Goal: Task Accomplishment & Management: Manage account settings

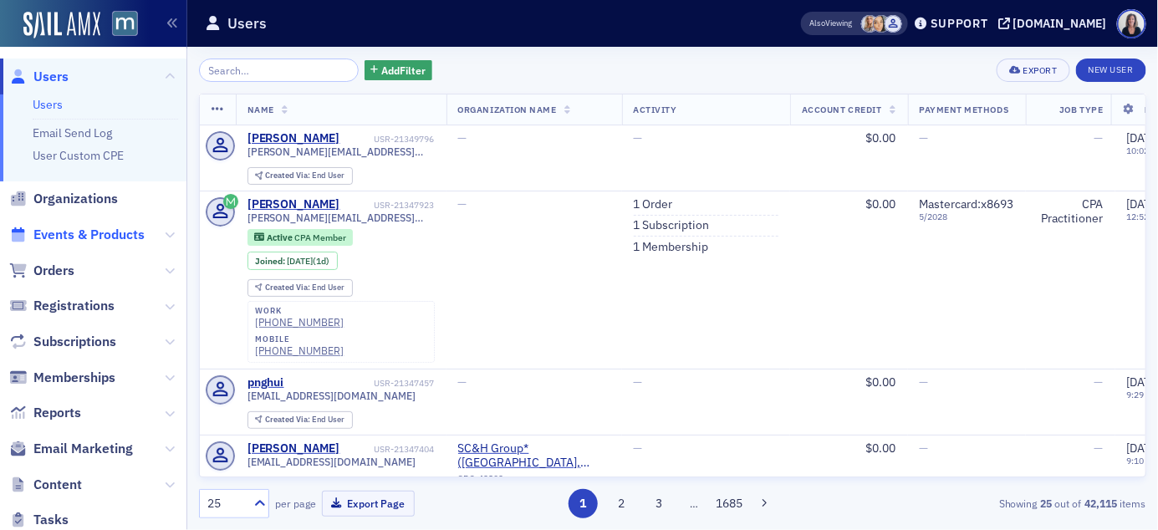
click at [99, 231] on span "Events & Products" at bounding box center [88, 235] width 111 height 18
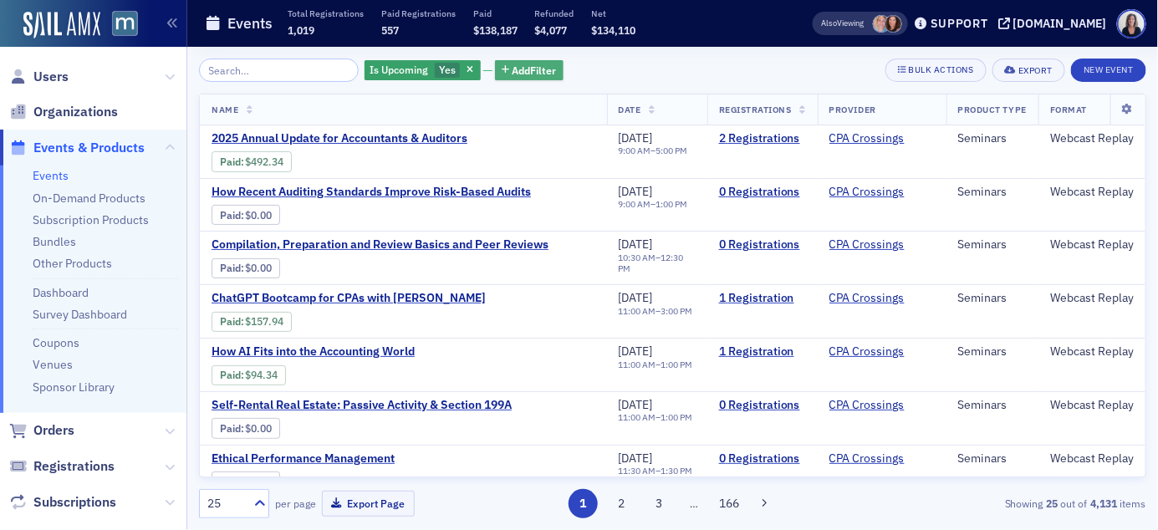
click at [527, 64] on span "Add Filter" at bounding box center [534, 70] width 44 height 15
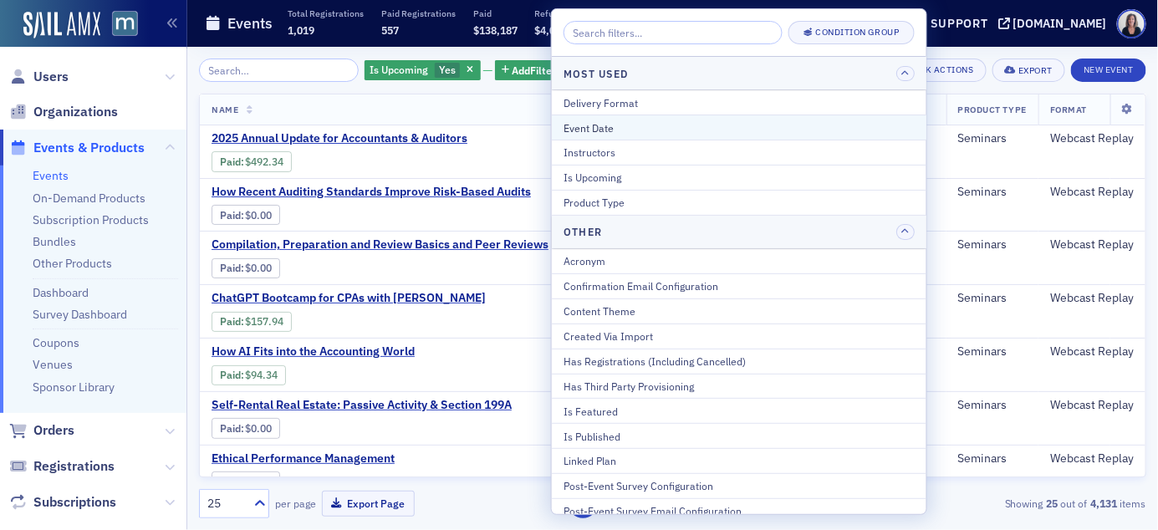
click at [578, 130] on div "Event Date" at bounding box center [738, 127] width 351 height 15
select select "9"
select select "2025"
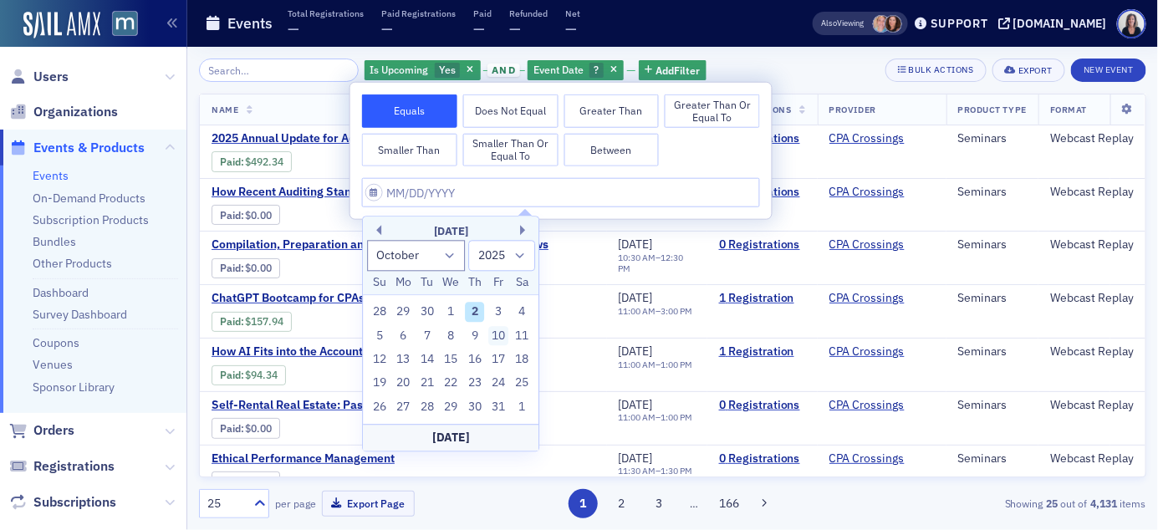
click at [504, 339] on div "10" at bounding box center [498, 336] width 20 height 20
type input "[DATE]"
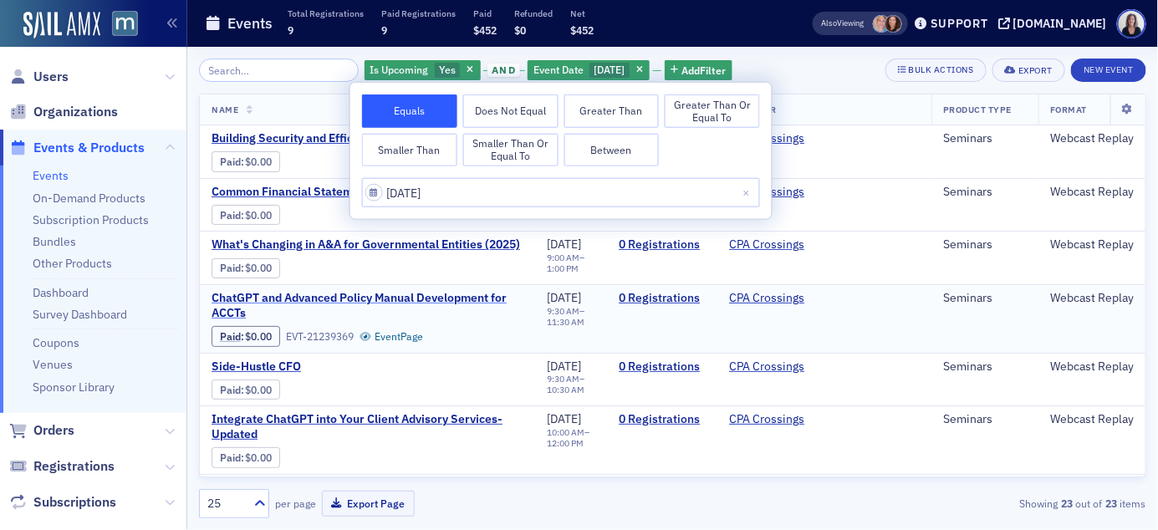
click at [522, 319] on span "ChatGPT and Advanced Policy Manual Development for ACCTs" at bounding box center [367, 305] width 312 height 29
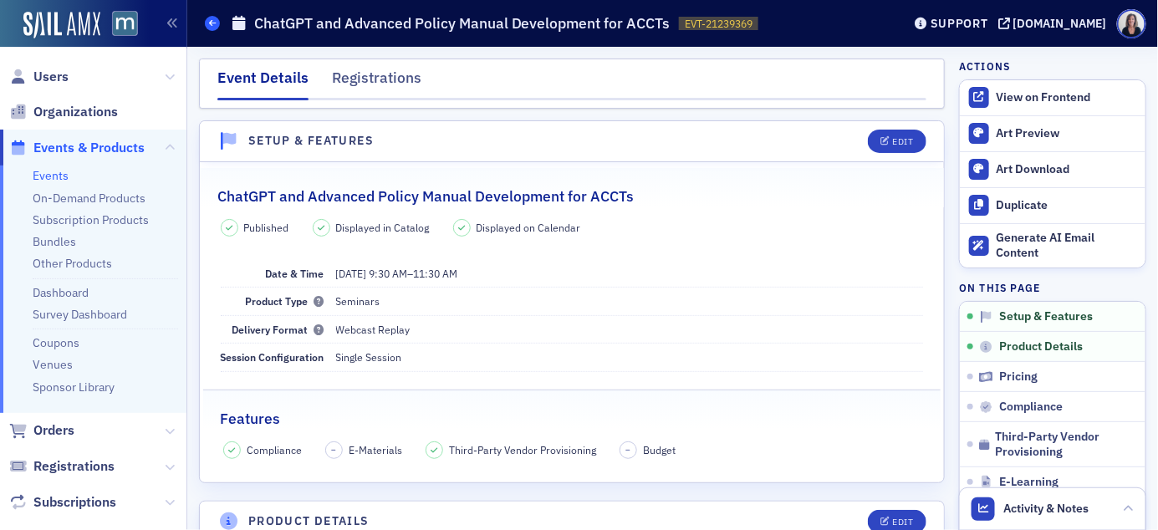
click at [216, 28] on span at bounding box center [212, 23] width 15 height 15
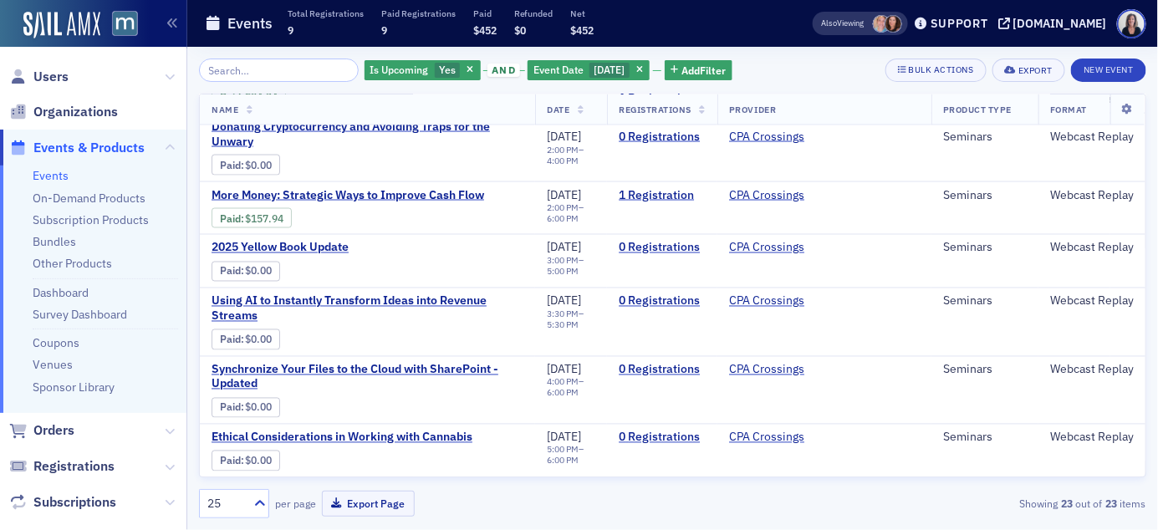
scroll to position [981, 0]
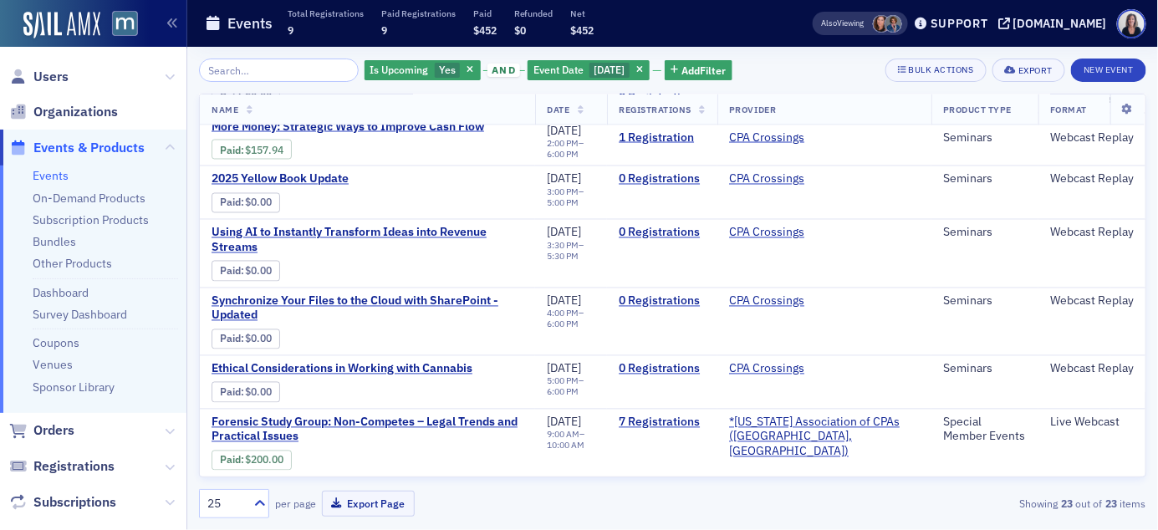
click at [136, 148] on span "Events & Products" at bounding box center [88, 148] width 111 height 18
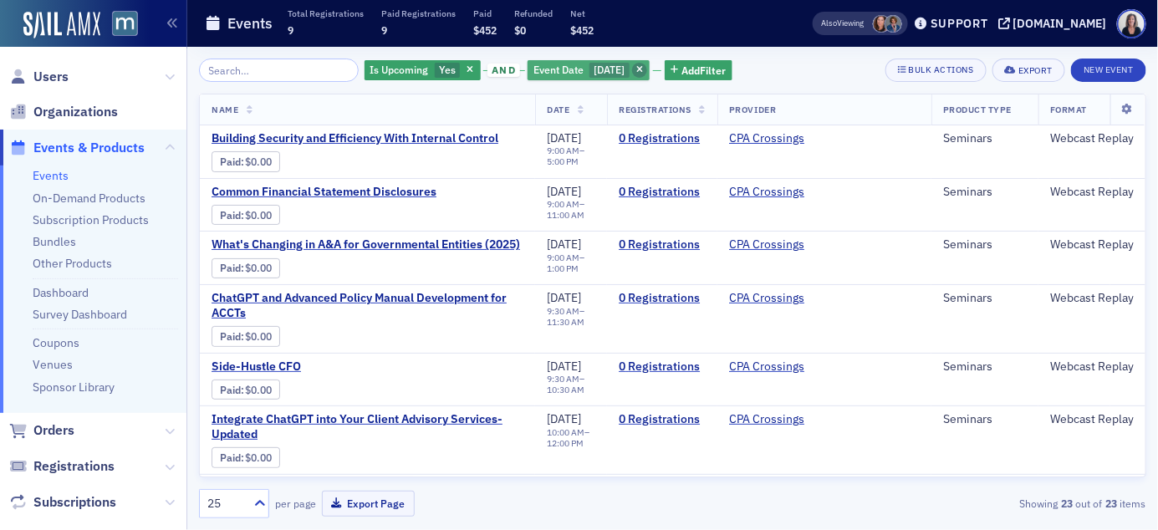
click at [643, 71] on icon "button" at bounding box center [639, 70] width 7 height 9
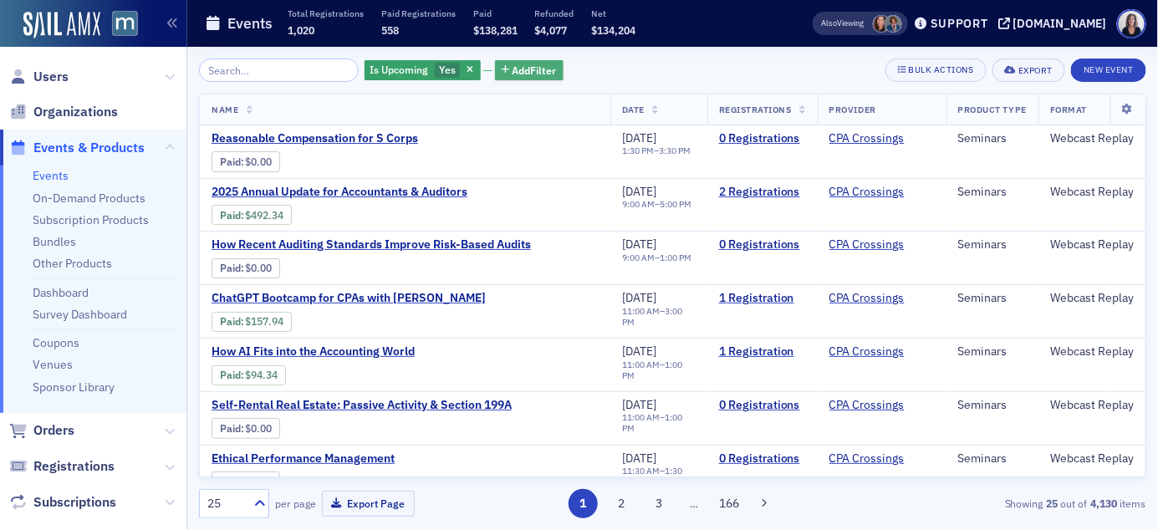
click at [517, 72] on span "Add Filter" at bounding box center [534, 70] width 44 height 15
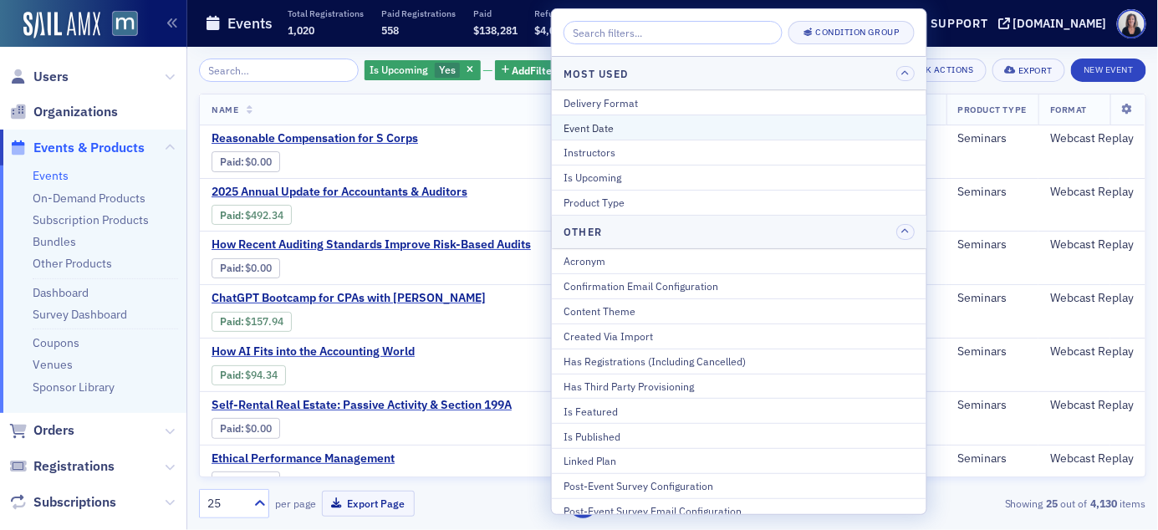
click at [586, 125] on div "Event Date" at bounding box center [738, 127] width 351 height 15
select select "9"
select select "2025"
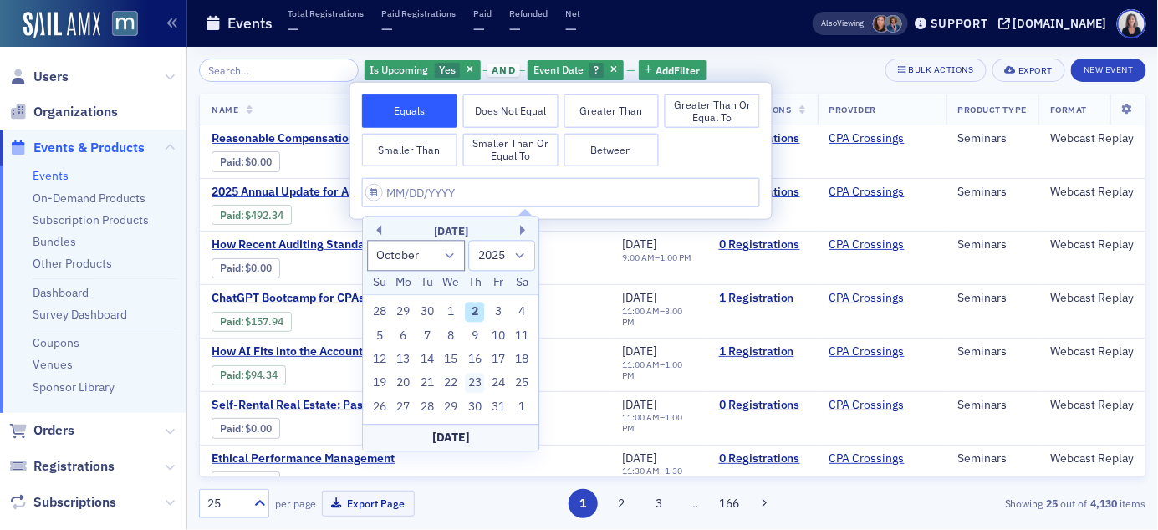
click at [471, 381] on div "23" at bounding box center [475, 384] width 20 height 20
type input "[DATE]"
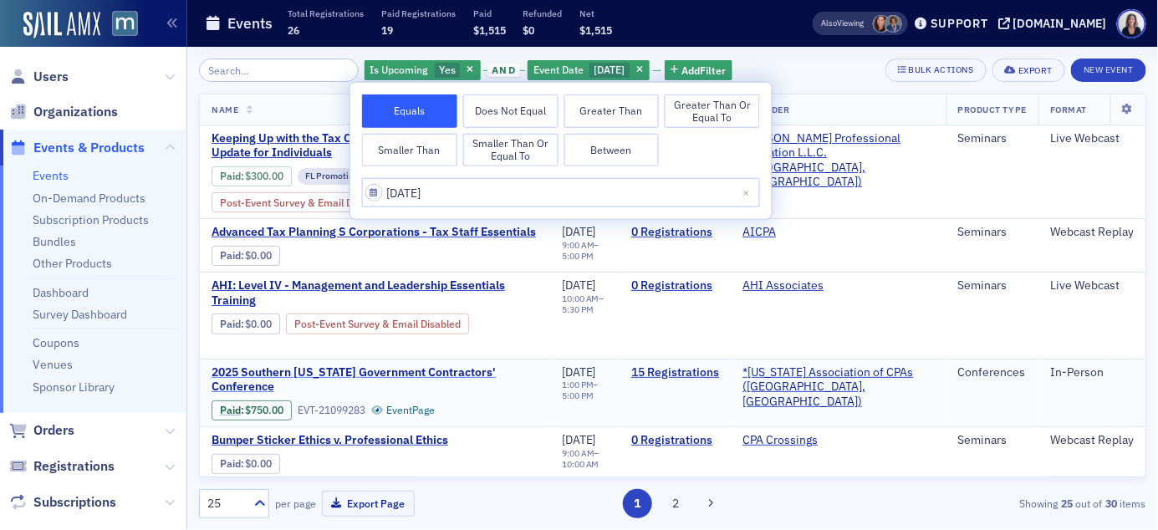
click at [439, 373] on span "2025 Southern [US_STATE] Government Contractors' Conference" at bounding box center [374, 379] width 327 height 29
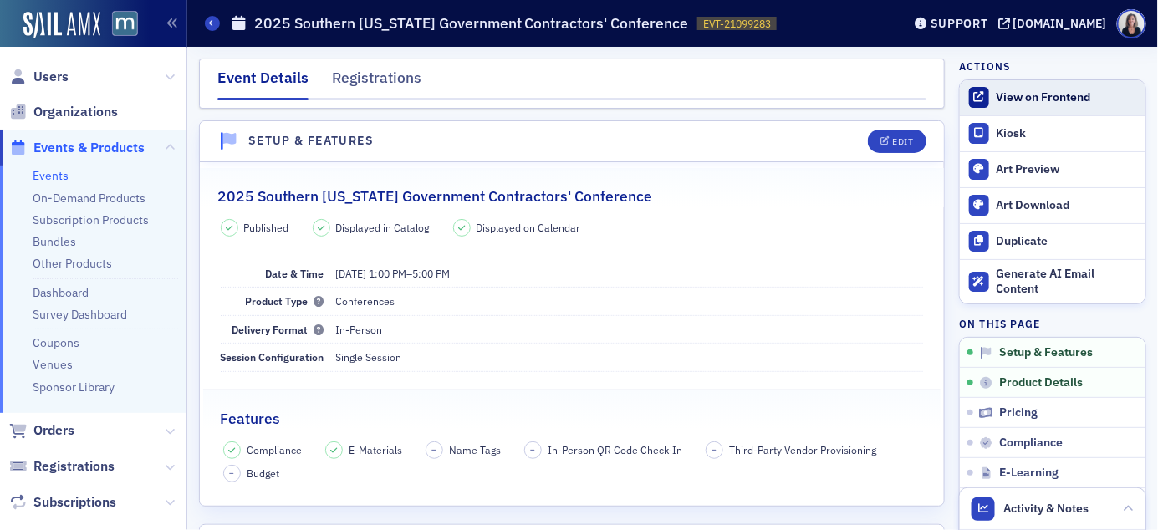
click at [1021, 97] on div "View on Frontend" at bounding box center [1066, 97] width 140 height 15
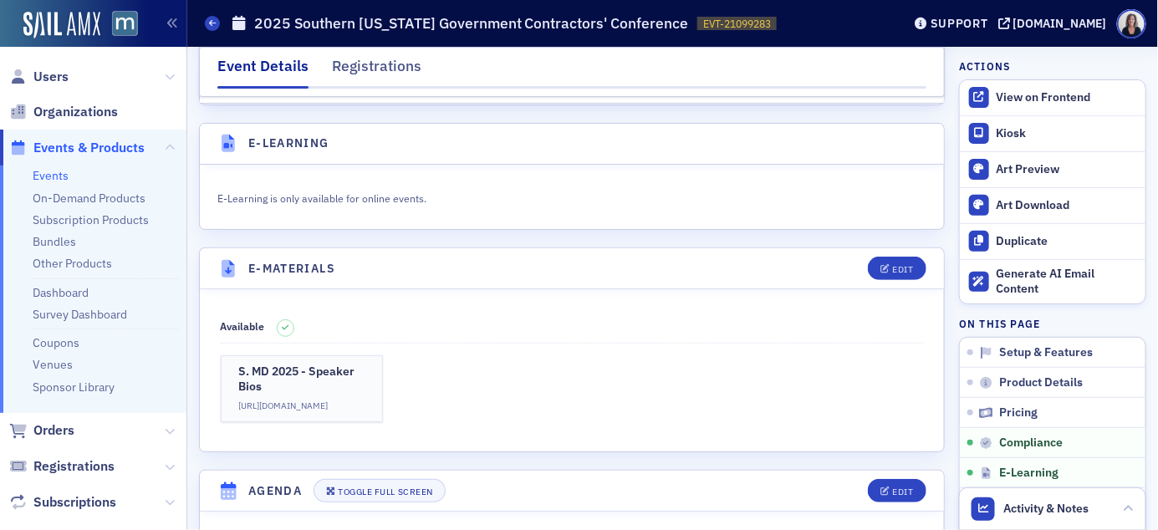
scroll to position [2204, 0]
click at [909, 272] on div "Edit" at bounding box center [902, 267] width 21 height 9
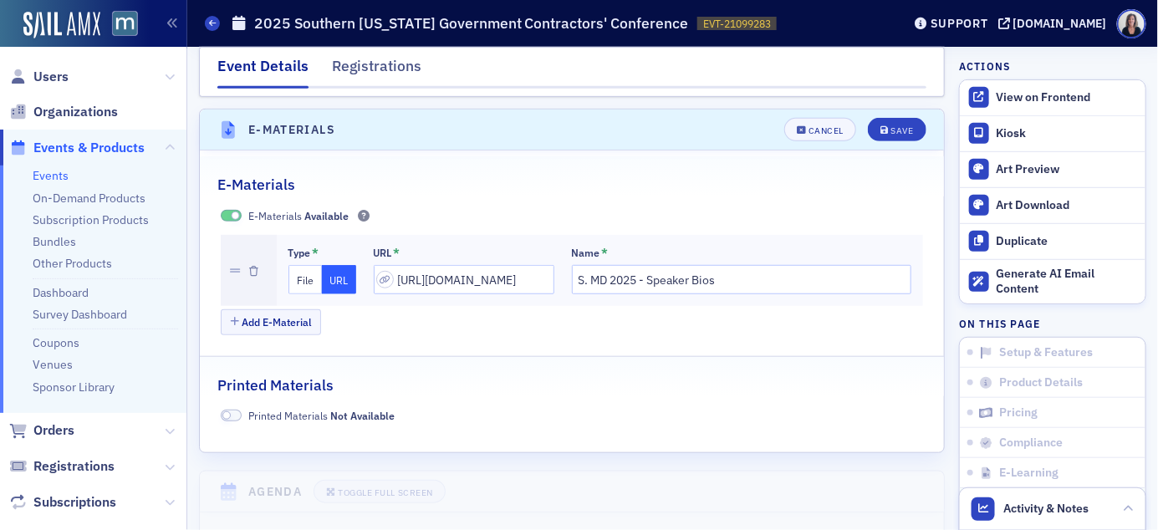
scroll to position [2357, 0]
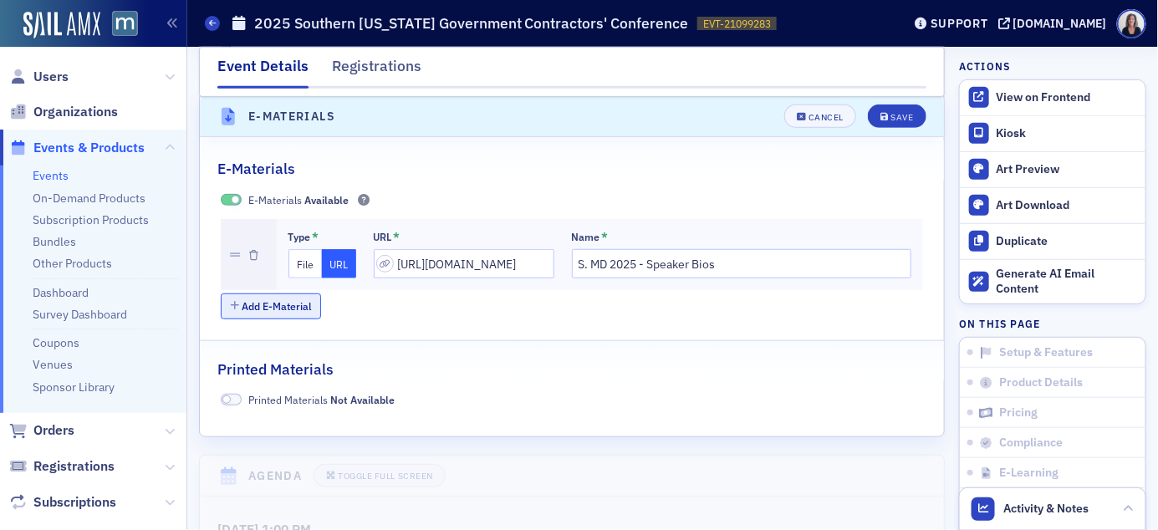
click at [304, 310] on button "Add E-Material" at bounding box center [271, 306] width 101 height 26
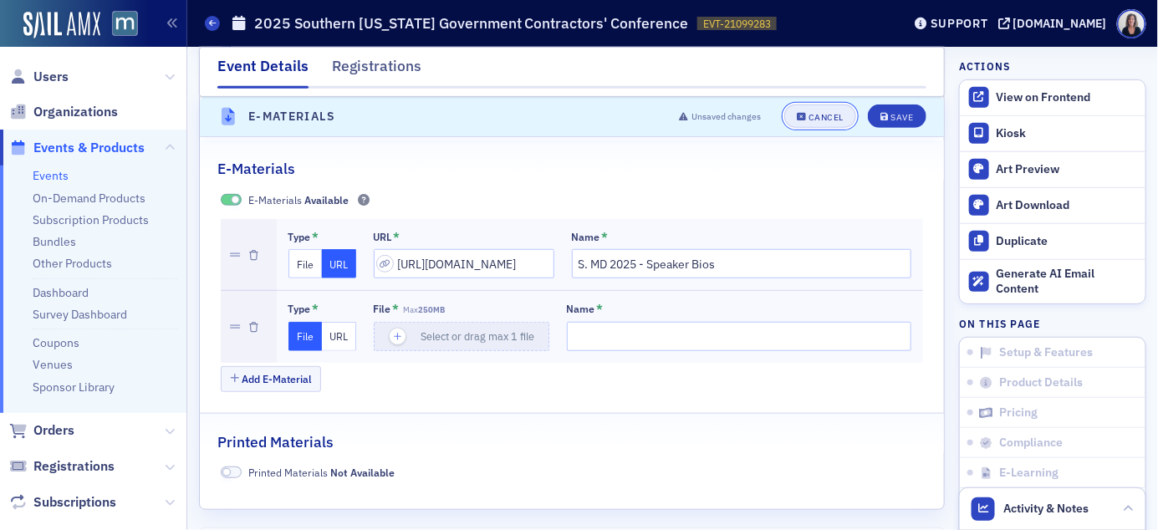
click at [838, 115] on div "Cancel" at bounding box center [825, 117] width 35 height 9
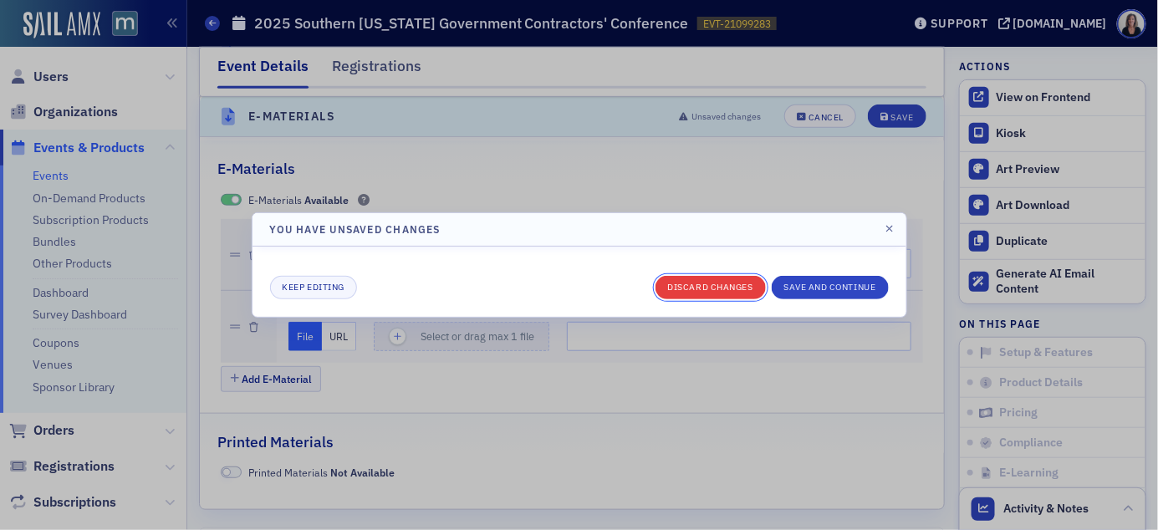
click at [749, 288] on button "Discard changes" at bounding box center [710, 287] width 110 height 23
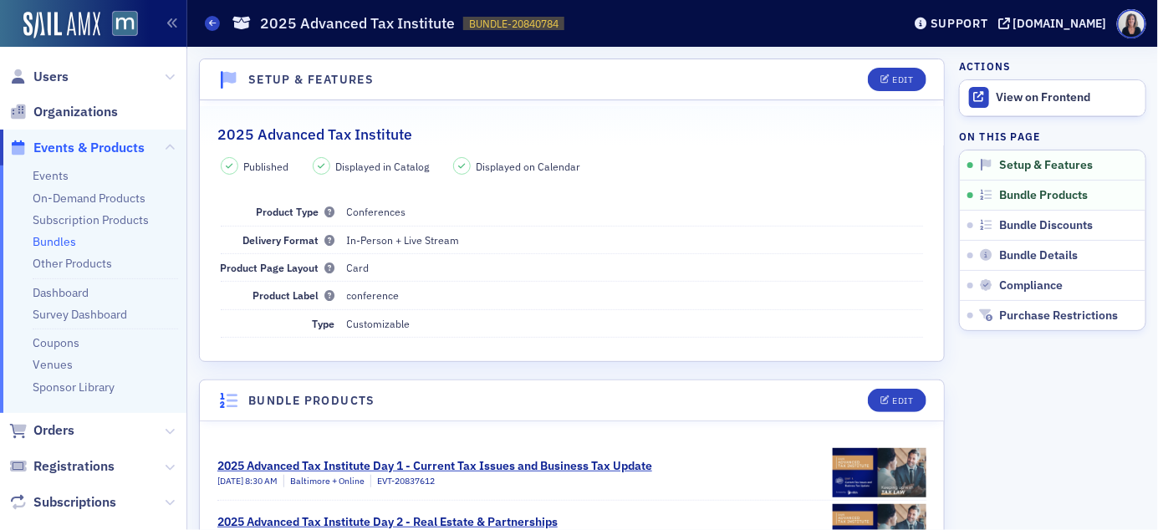
click at [68, 75] on span "Users" at bounding box center [93, 77] width 186 height 36
click at [49, 78] on span "Users" at bounding box center [50, 77] width 35 height 18
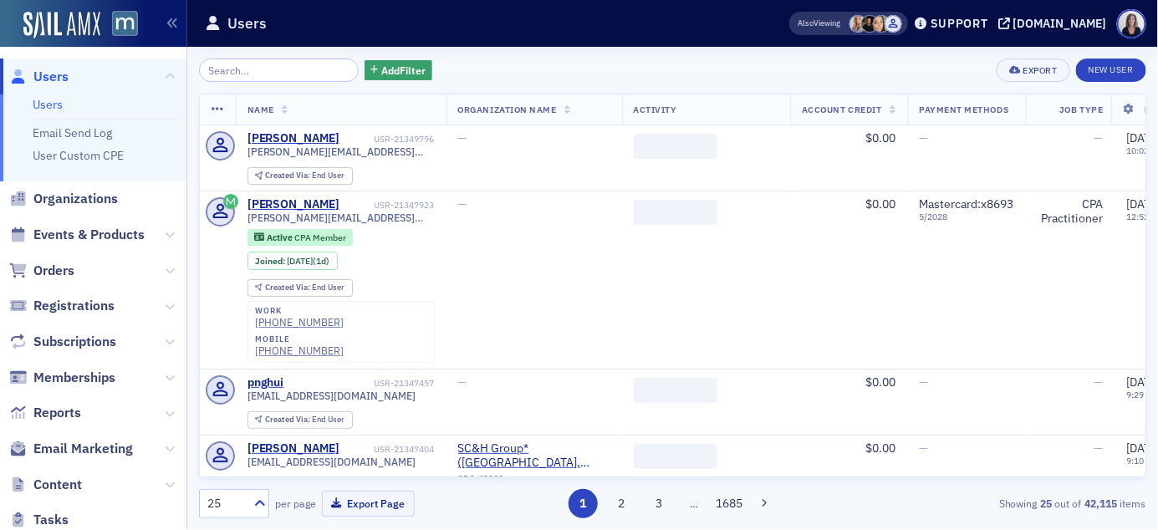
click at [251, 70] on input "search" at bounding box center [279, 70] width 160 height 23
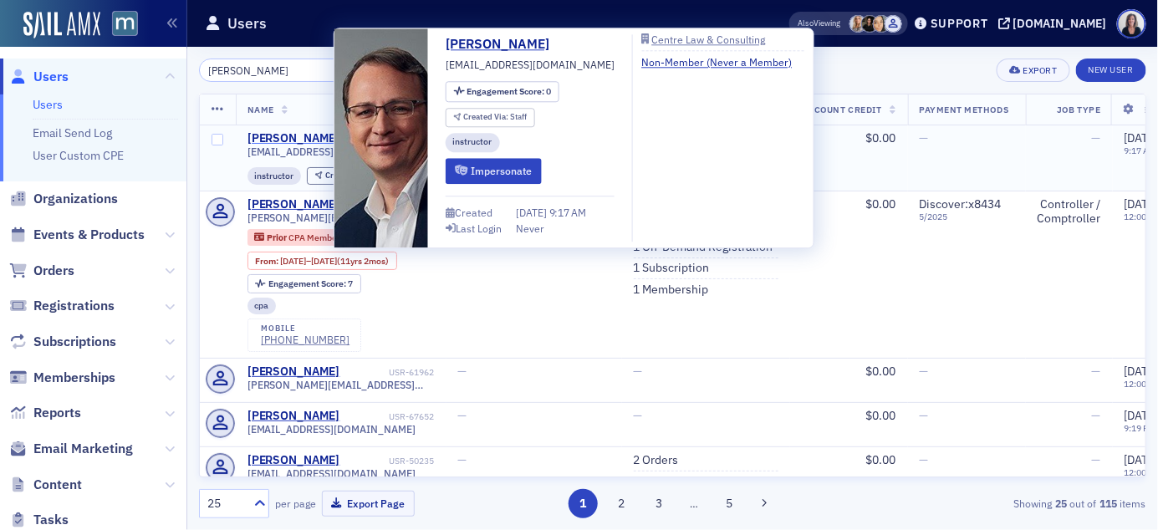
type input "Brandon Graves"
click at [292, 134] on div "Brandon Graves" at bounding box center [293, 138] width 93 height 15
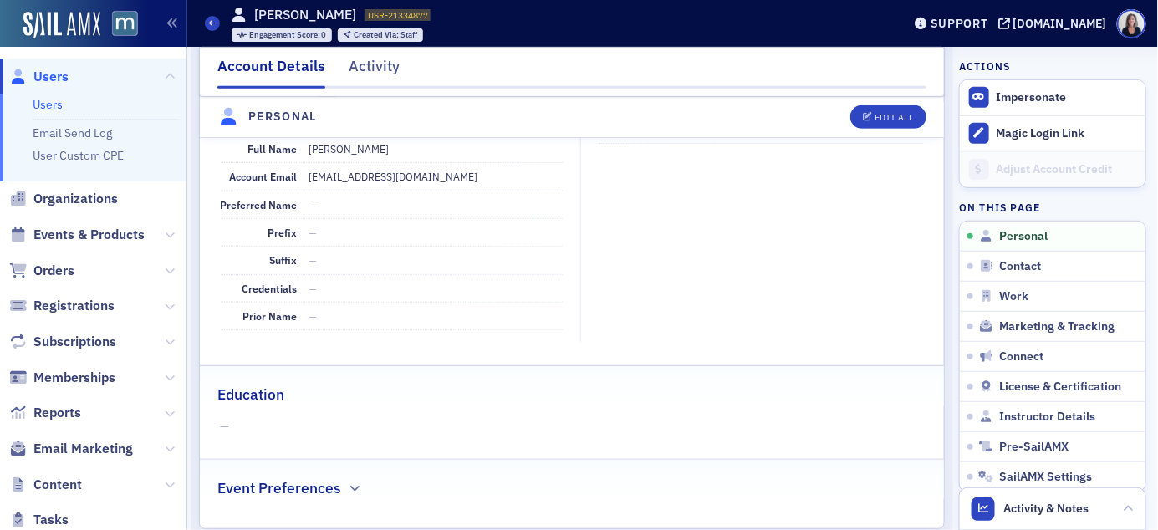
scroll to position [227, 0]
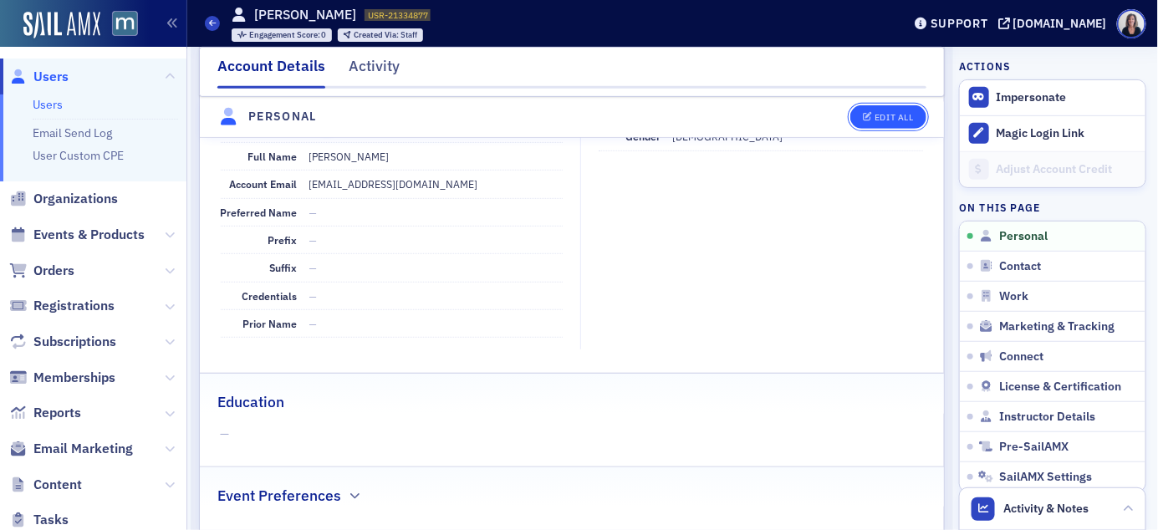
click at [888, 119] on div "Edit All" at bounding box center [893, 117] width 38 height 9
select select "US"
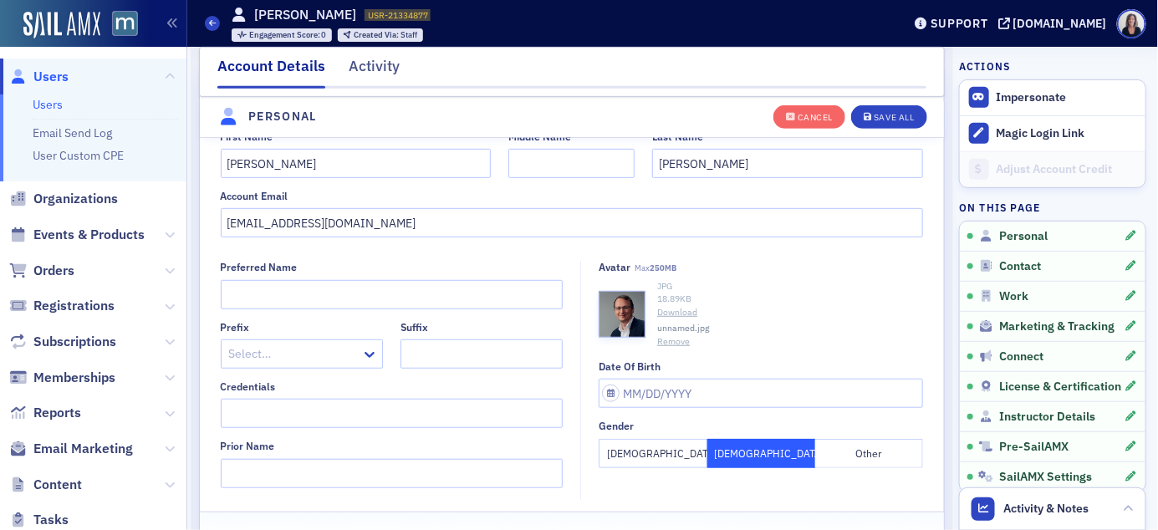
scroll to position [195, 0]
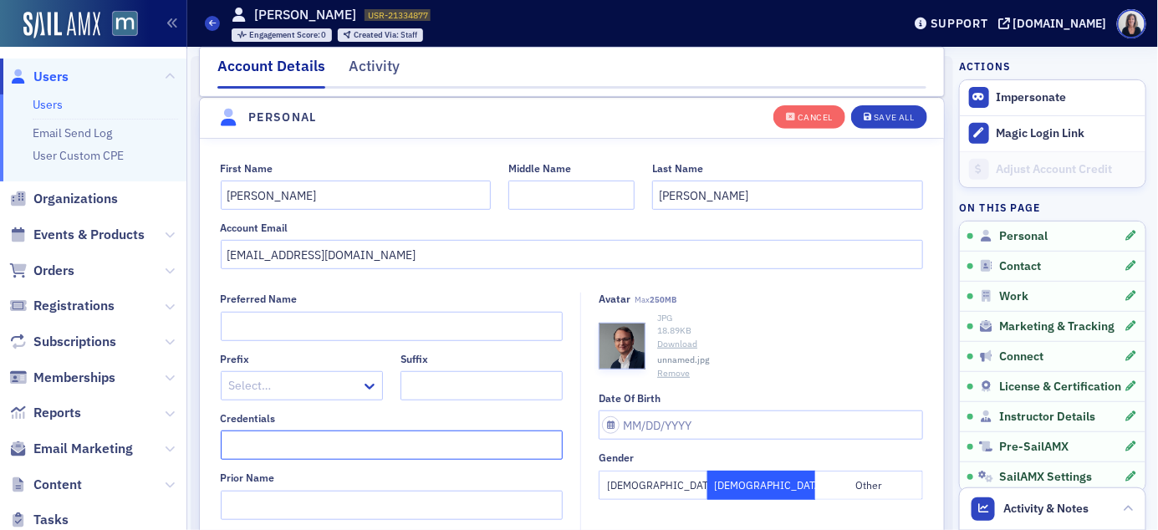
click at [298, 441] on input "Credentials" at bounding box center [392, 444] width 343 height 29
type input "Esq."
click at [471, 464] on div "Preferred Name Prefix Select… Suffix Credentials Esq. Prior Name" at bounding box center [392, 406] width 343 height 227
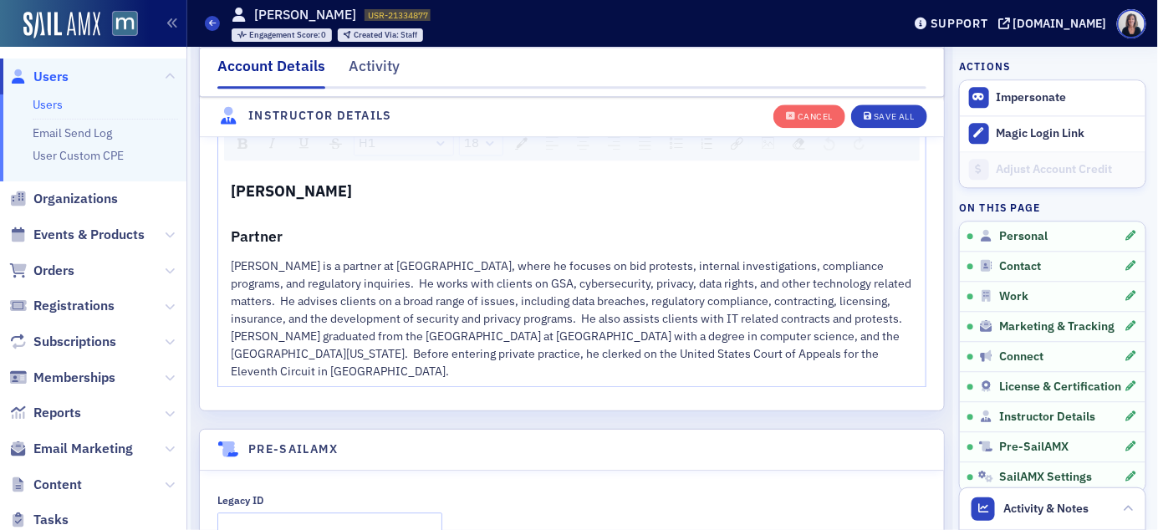
scroll to position [3415, 0]
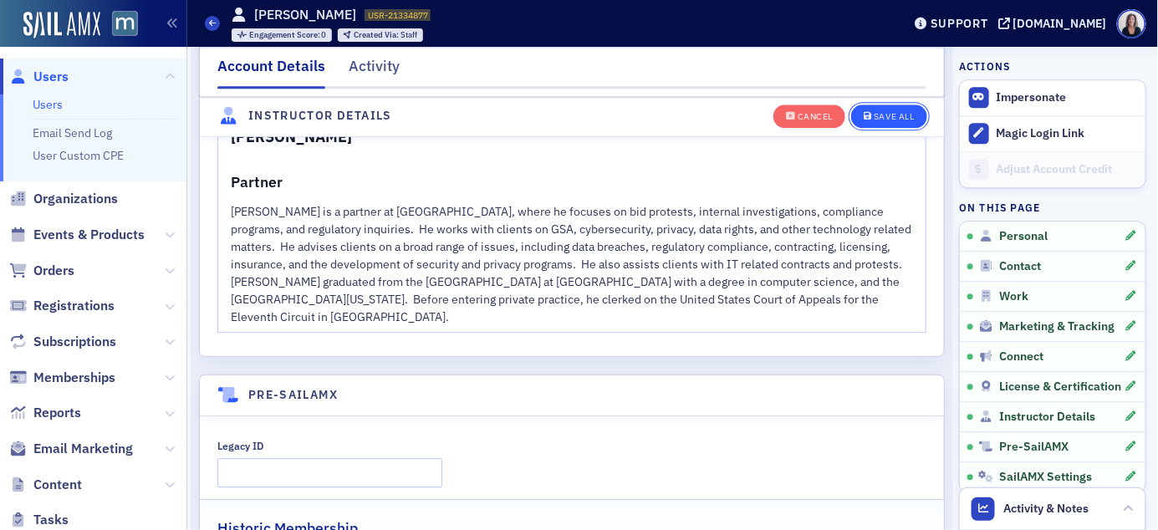
click at [889, 122] on button "Save All" at bounding box center [888, 115] width 75 height 23
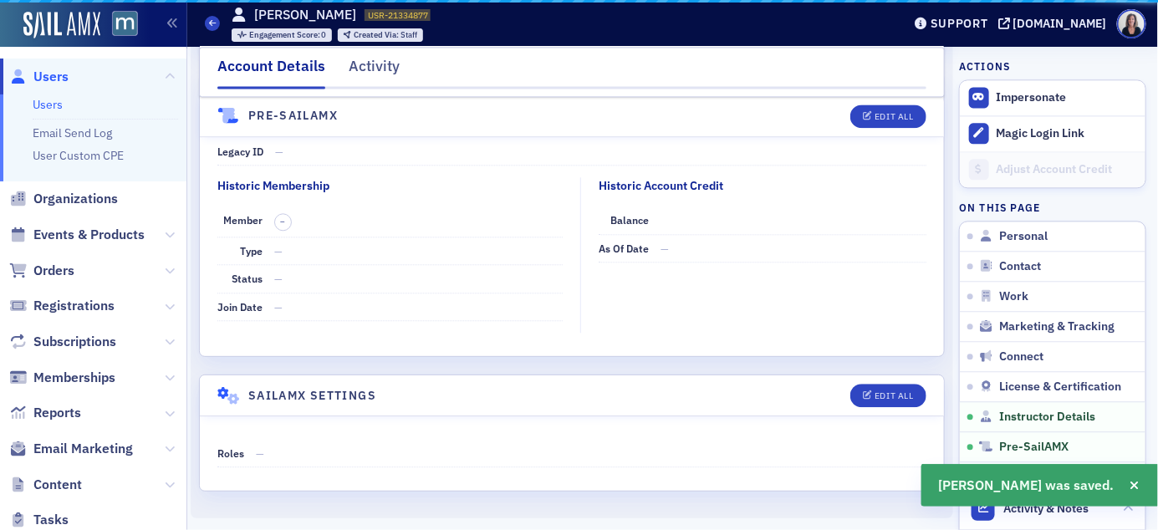
scroll to position [3318, 0]
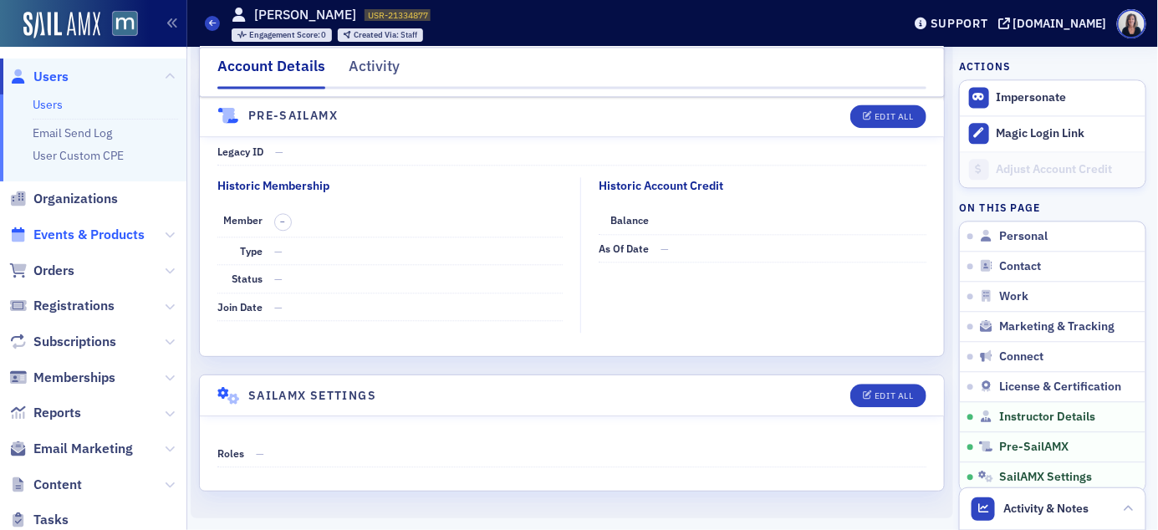
click at [94, 235] on span "Events & Products" at bounding box center [88, 235] width 111 height 18
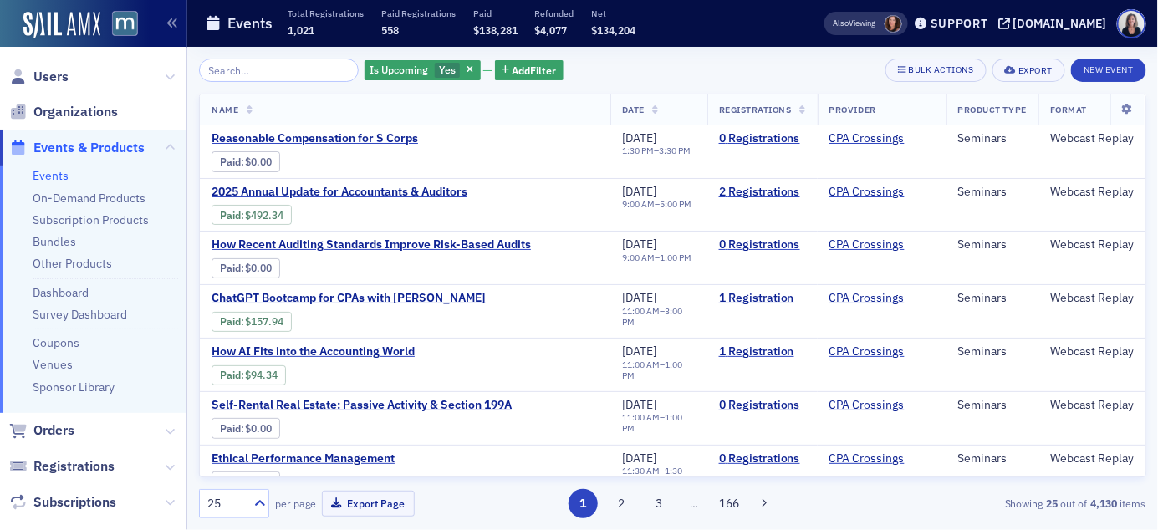
click at [284, 70] on input "search" at bounding box center [279, 70] width 160 height 23
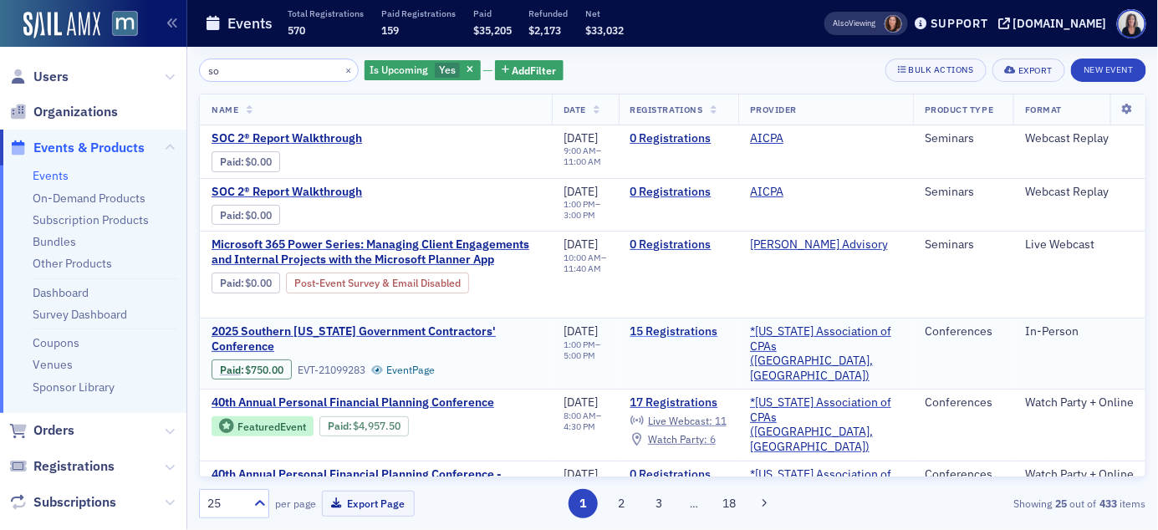
type input "so"
click at [697, 337] on link "15 Registrations" at bounding box center [678, 331] width 96 height 15
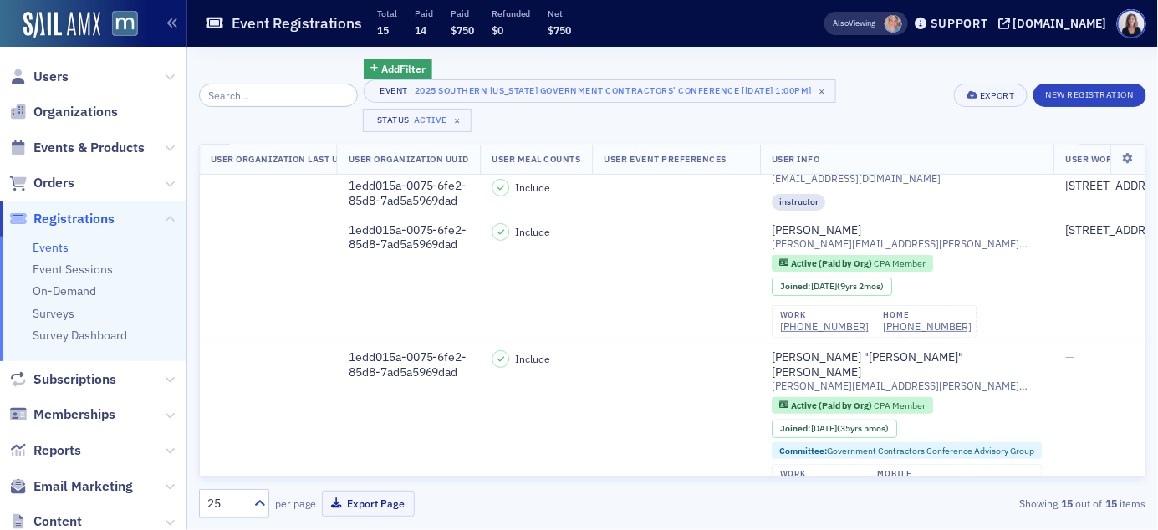
scroll to position [22, 3582]
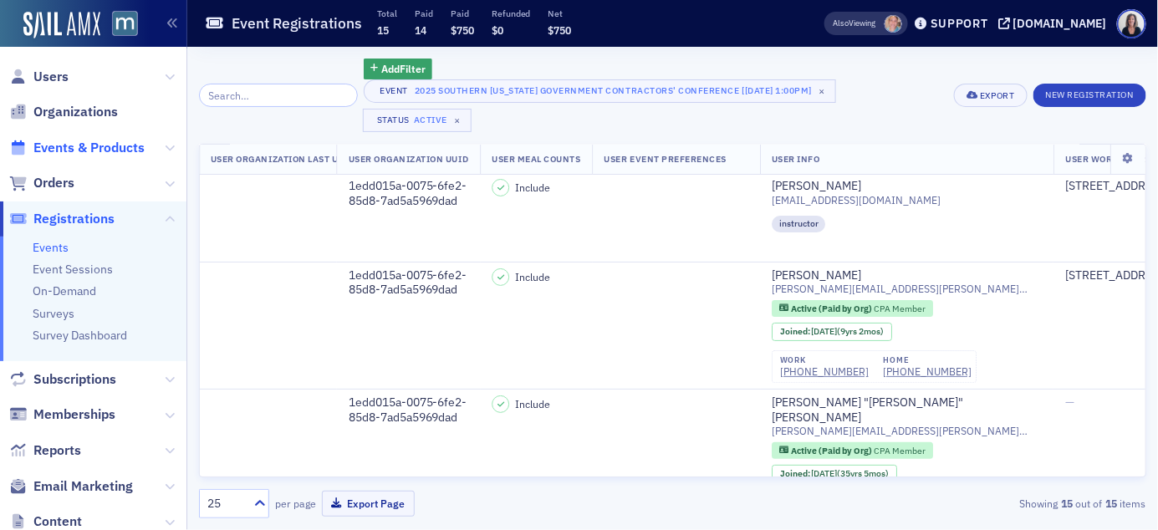
click at [78, 144] on span "Events & Products" at bounding box center [88, 148] width 111 height 18
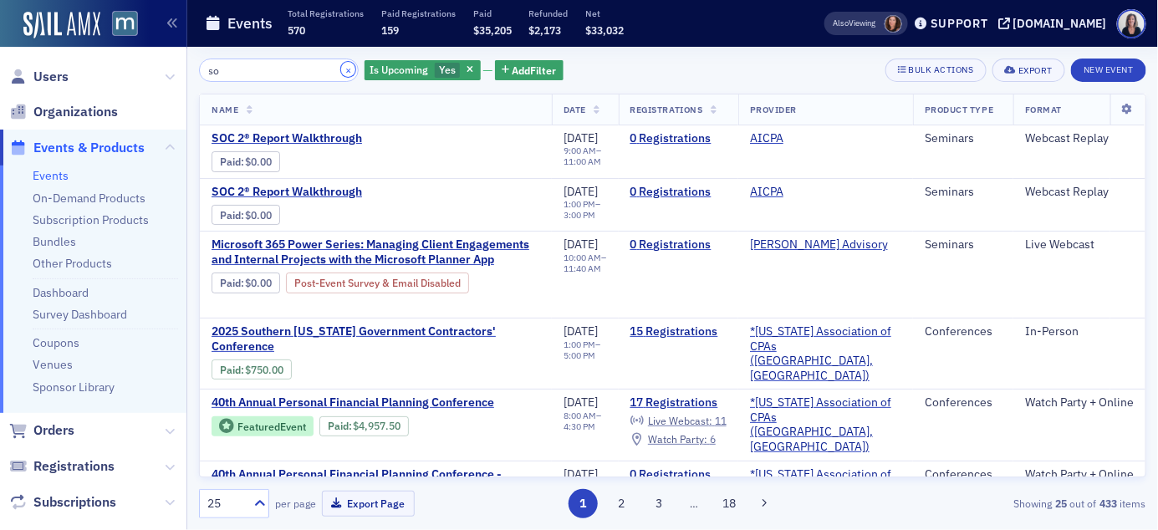
click at [341, 71] on button "×" at bounding box center [348, 69] width 15 height 15
